Goal: Understand process/instructions

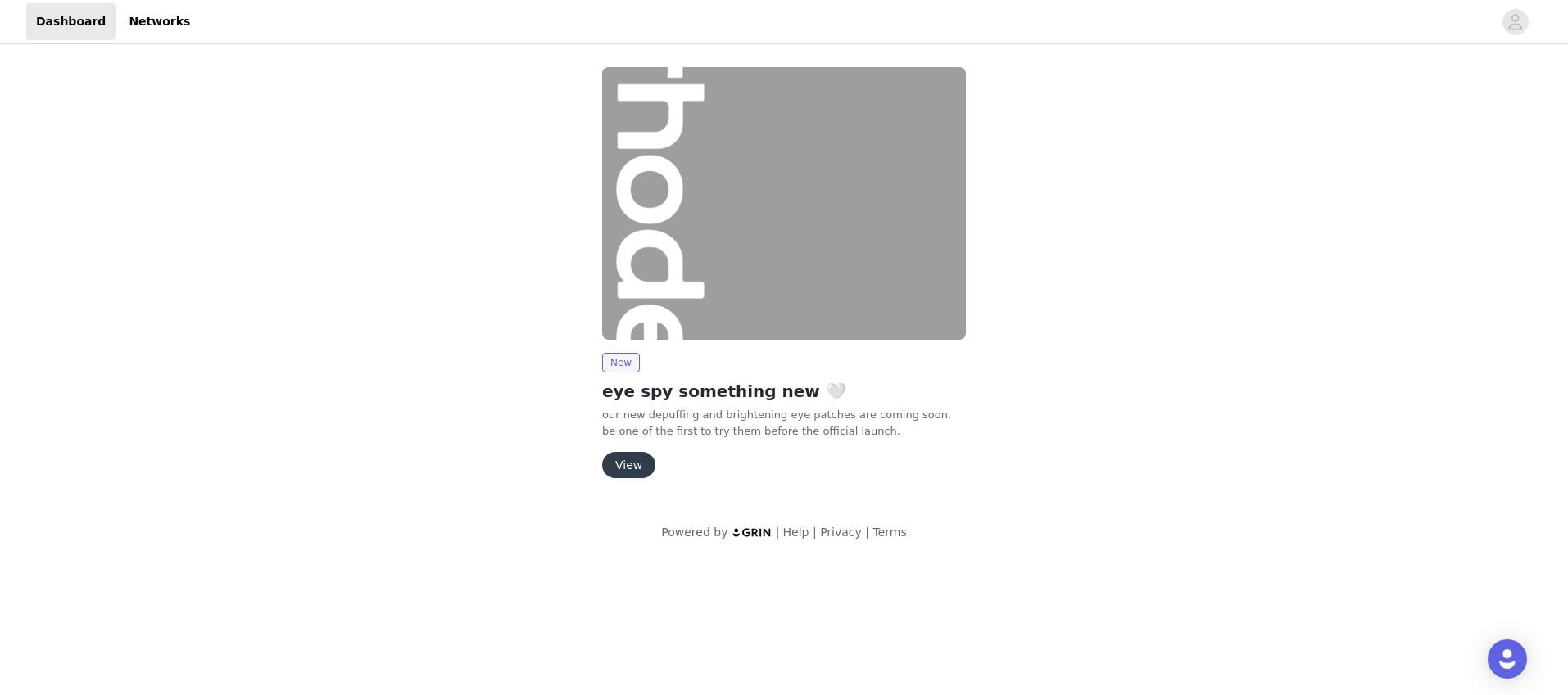
click at [640, 456] on button "View" at bounding box center [629, 466] width 53 height 27
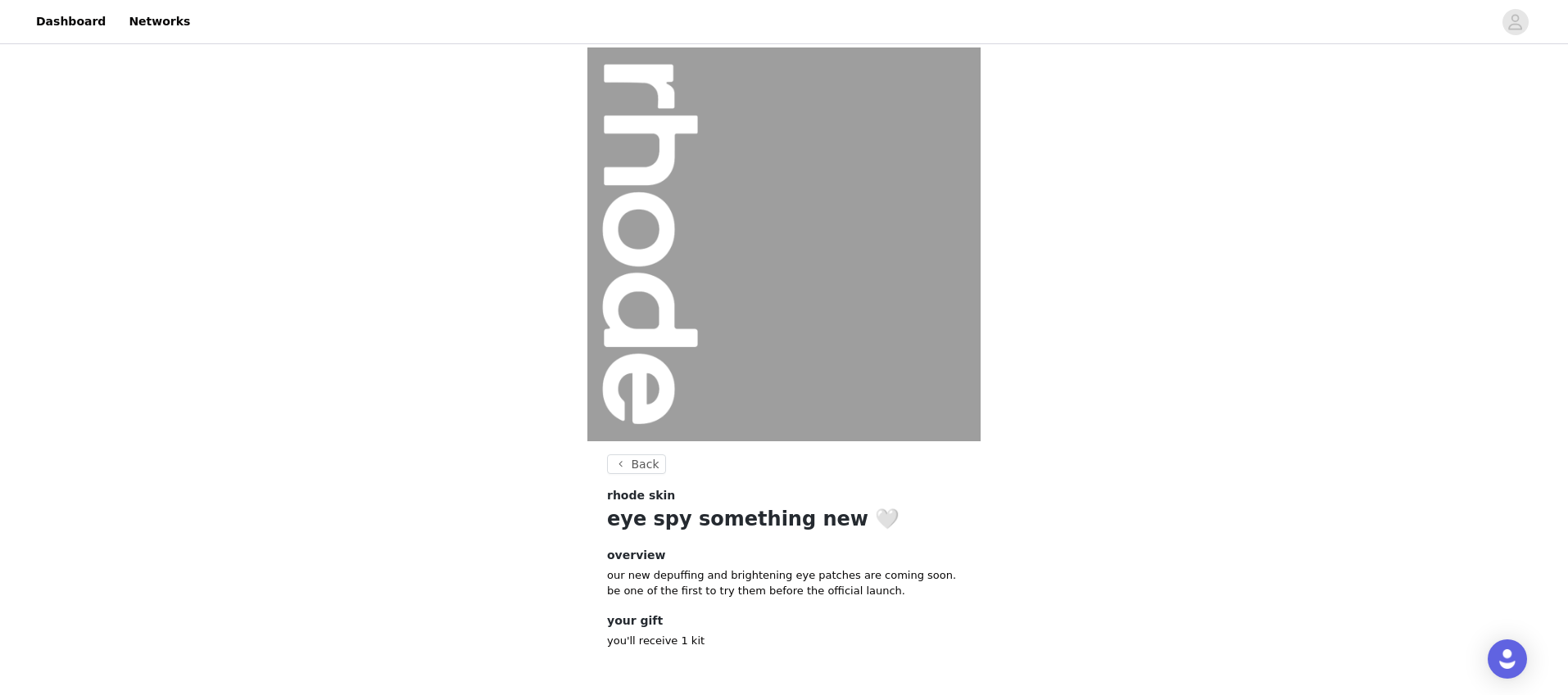
scroll to position [65, 0]
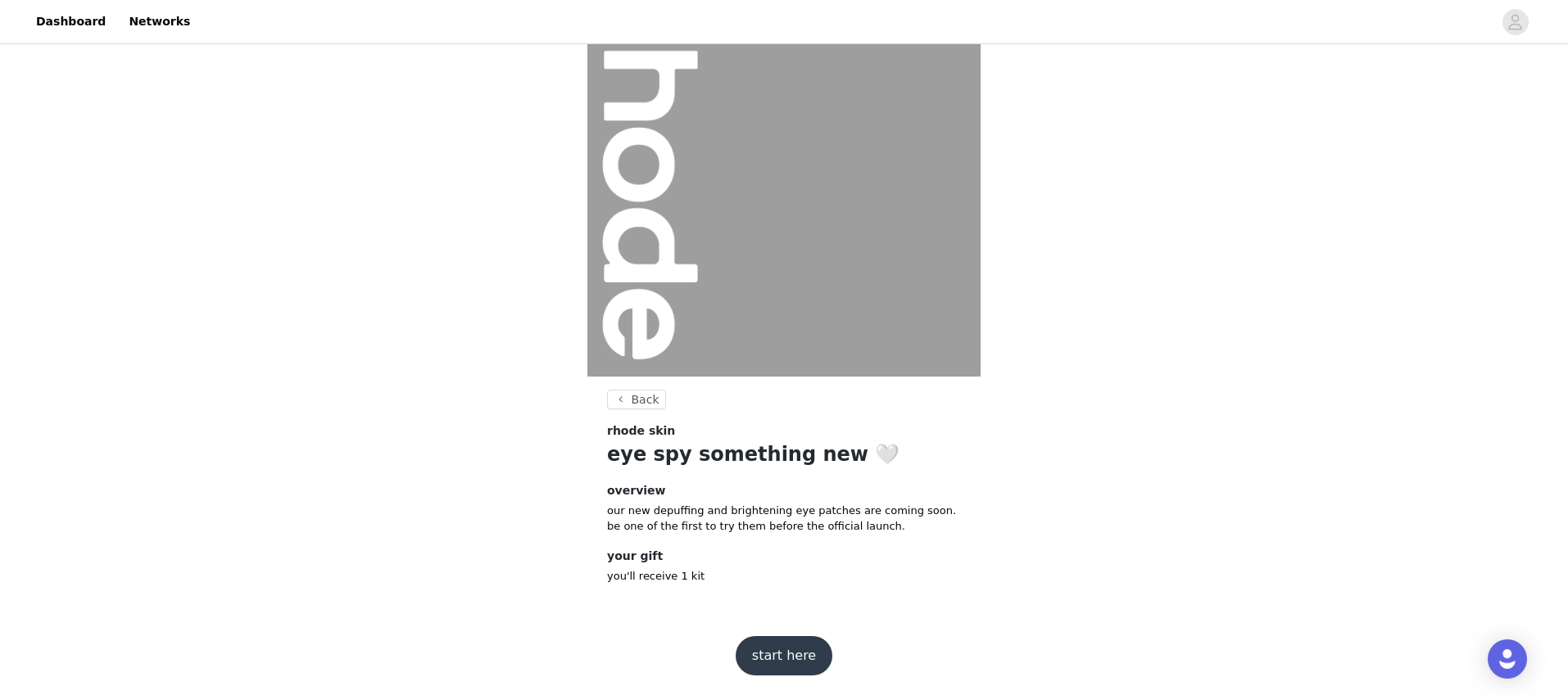
click at [770, 672] on button "start here" at bounding box center [783, 655] width 96 height 39
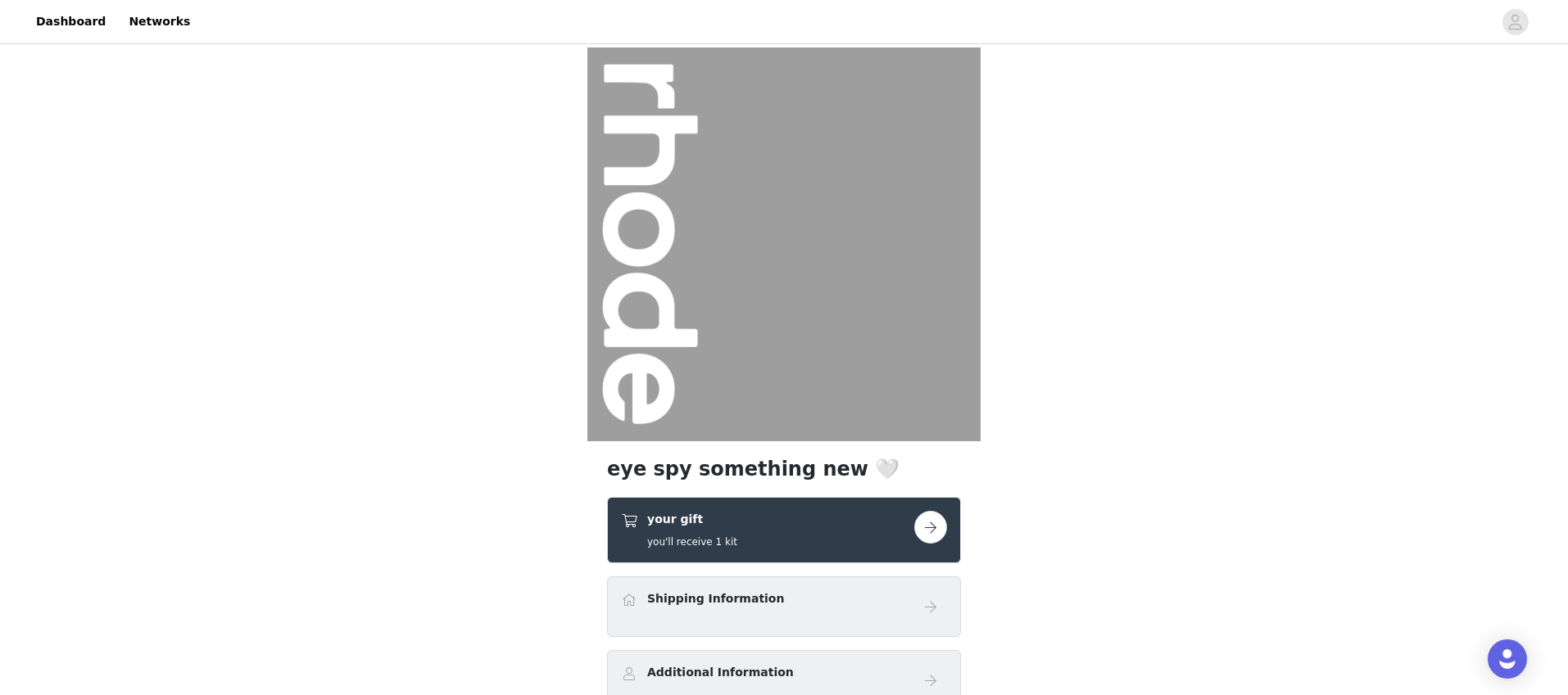
scroll to position [154, 0]
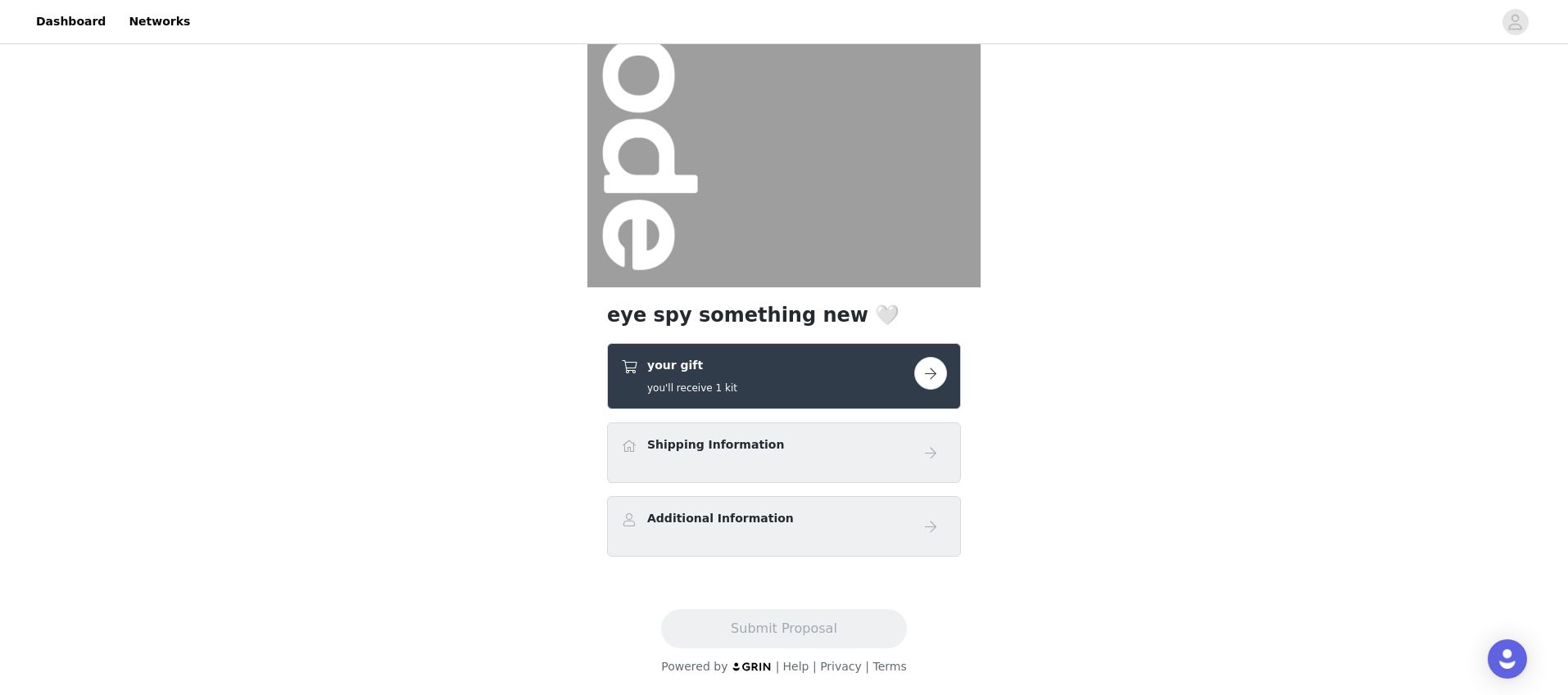
click at [938, 385] on button "button" at bounding box center [931, 373] width 32 height 32
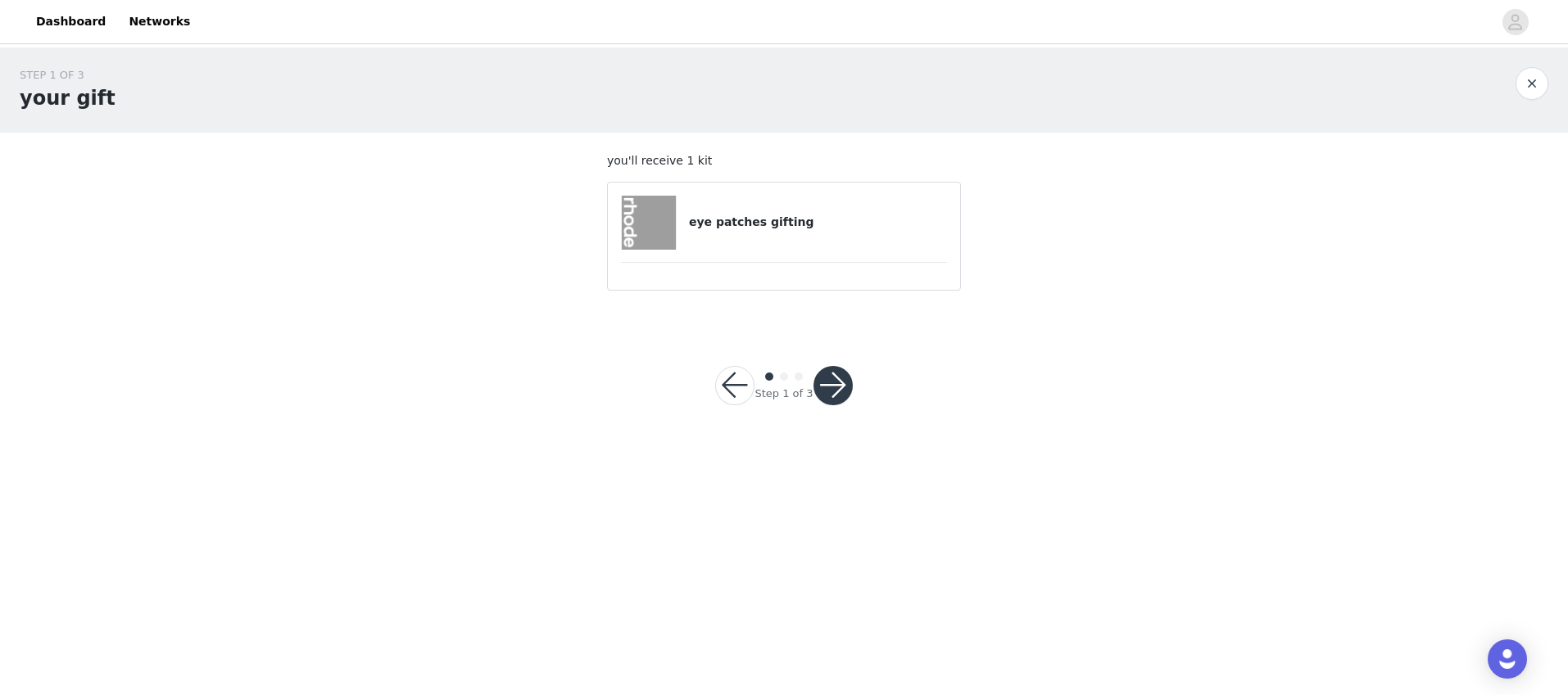
click at [826, 381] on button "button" at bounding box center [833, 385] width 39 height 39
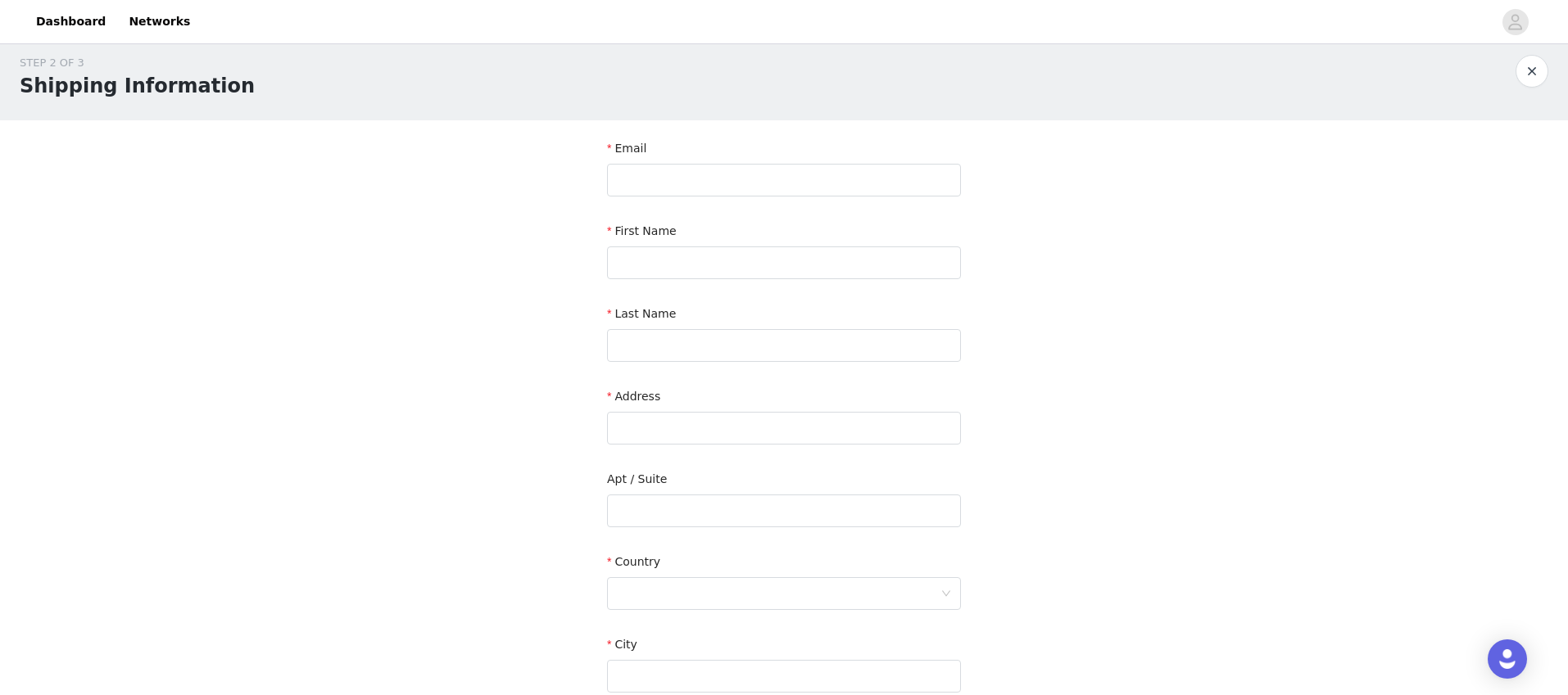
scroll to position [339, 0]
